Goal: Use online tool/utility

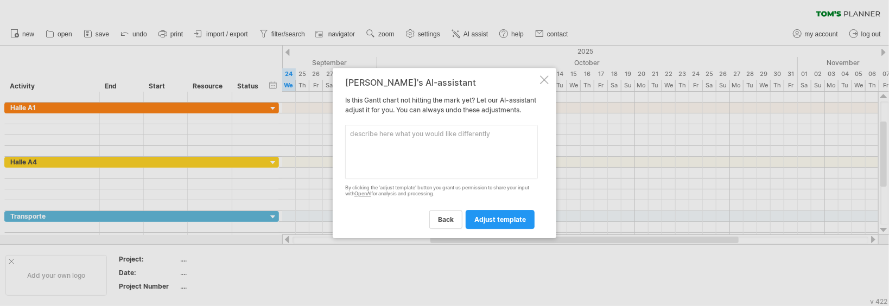
click at [365, 141] on textarea at bounding box center [441, 152] width 193 height 54
type textarea "n"
click at [418, 140] on textarea "detailed times in houers" at bounding box center [441, 152] width 193 height 54
type textarea "detailed times in hours"
click at [501, 221] on span "adjust template" at bounding box center [500, 219] width 52 height 8
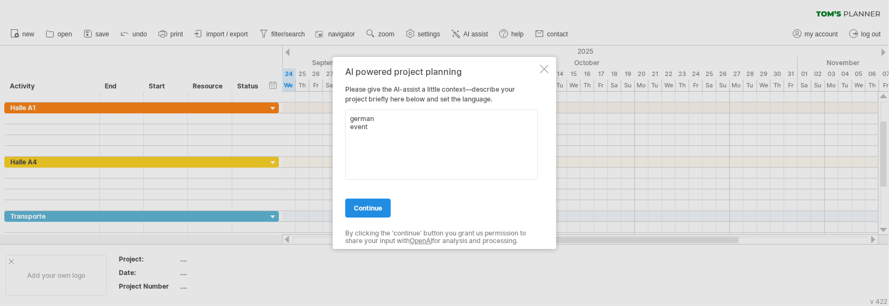
type textarea "german event"
click at [360, 210] on span "continue" at bounding box center [368, 208] width 28 height 8
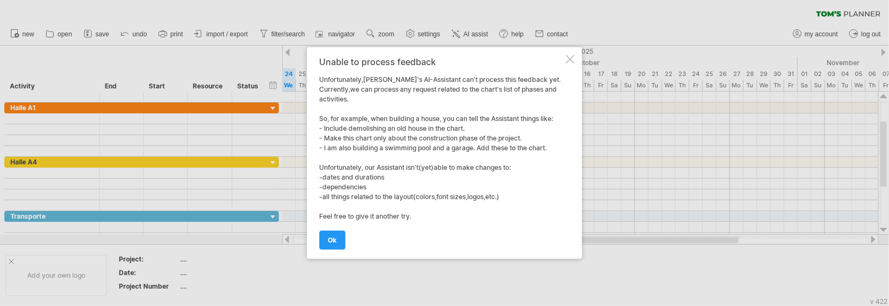
click at [567, 59] on div at bounding box center [570, 59] width 9 height 9
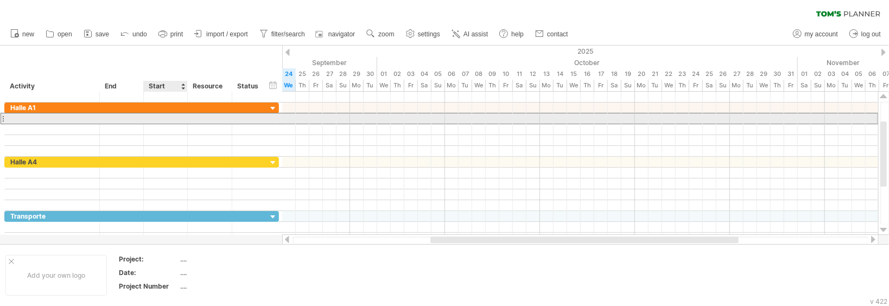
click at [160, 118] on div at bounding box center [166, 118] width 44 height 10
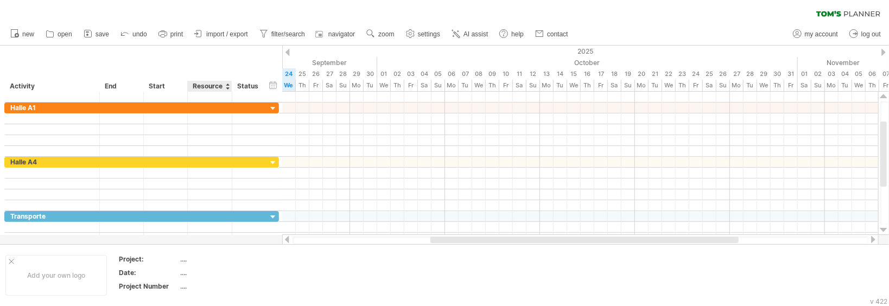
click at [197, 86] on div "Resource" at bounding box center [209, 86] width 33 height 11
click at [244, 87] on div "Status" at bounding box center [249, 86] width 24 height 11
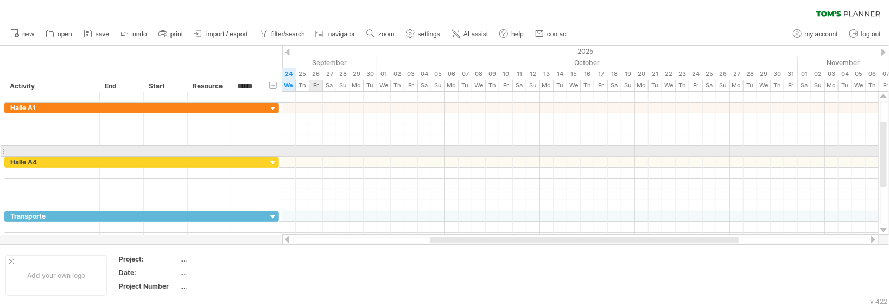
click at [312, 148] on div at bounding box center [580, 151] width 596 height 11
